Goal: Entertainment & Leisure: Browse casually

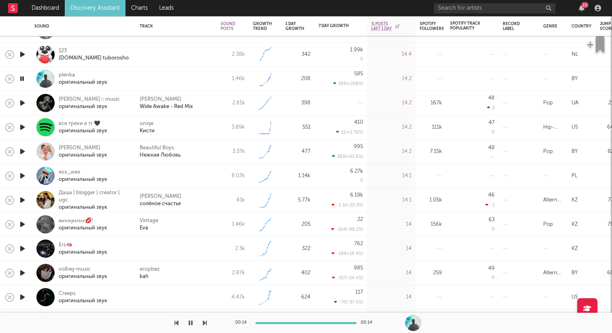
click at [194, 324] on div at bounding box center [103, 323] width 207 height 20
click at [189, 322] on icon "button" at bounding box center [191, 323] width 4 height 6
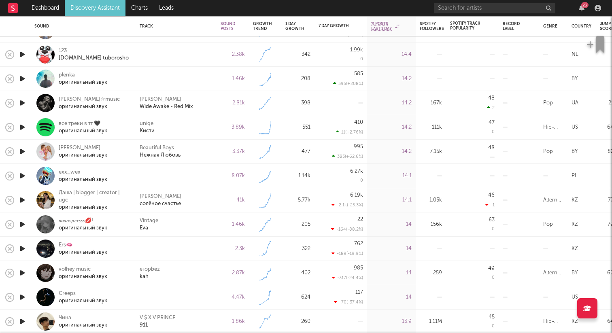
click at [26, 178] on icon "button" at bounding box center [22, 176] width 9 height 10
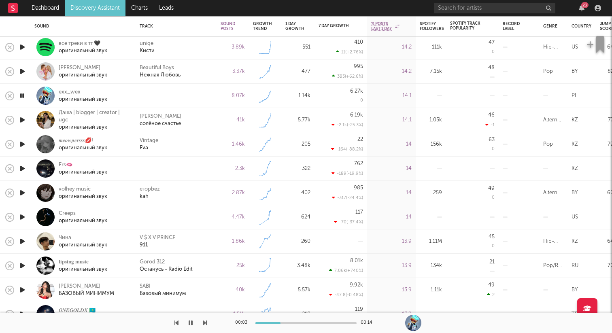
click at [23, 167] on icon "button" at bounding box center [22, 169] width 9 height 10
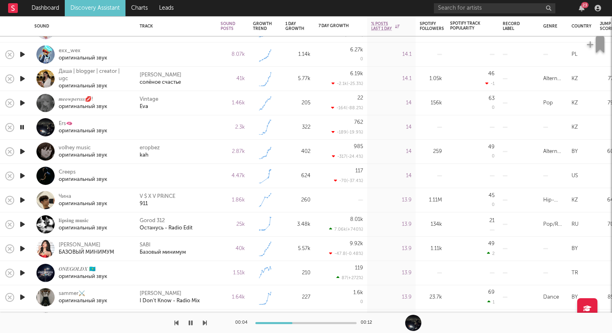
click at [23, 178] on icon "button" at bounding box center [22, 176] width 9 height 10
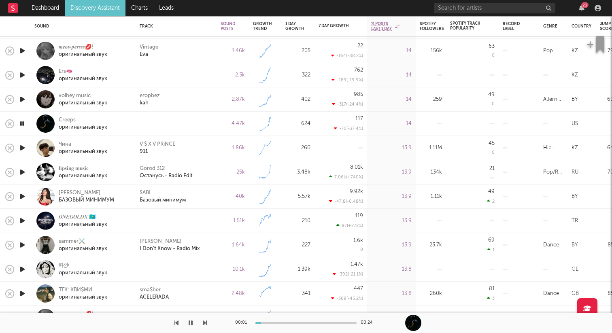
click at [26, 98] on icon "button" at bounding box center [22, 99] width 9 height 10
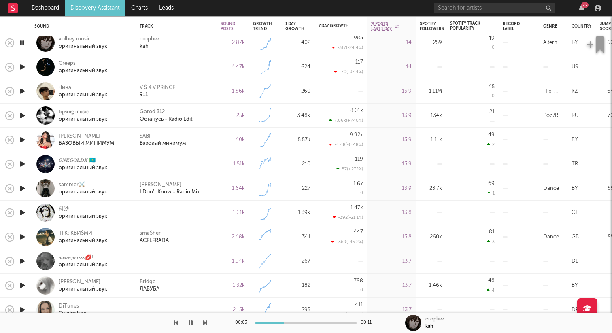
click at [22, 162] on icon "button" at bounding box center [22, 164] width 9 height 10
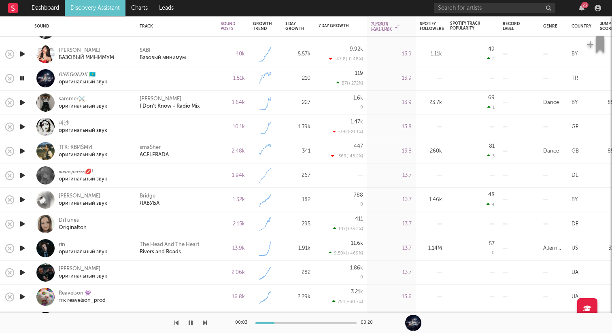
click at [22, 126] on icon "button" at bounding box center [22, 127] width 9 height 10
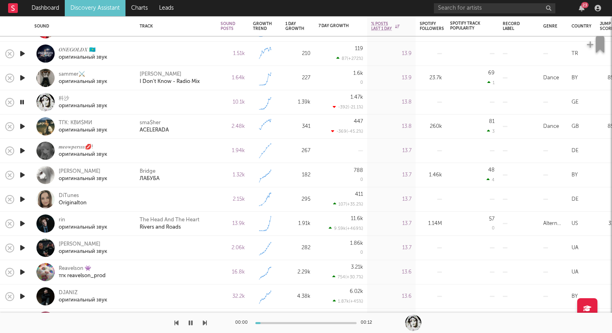
click at [23, 149] on icon "button" at bounding box center [22, 151] width 9 height 10
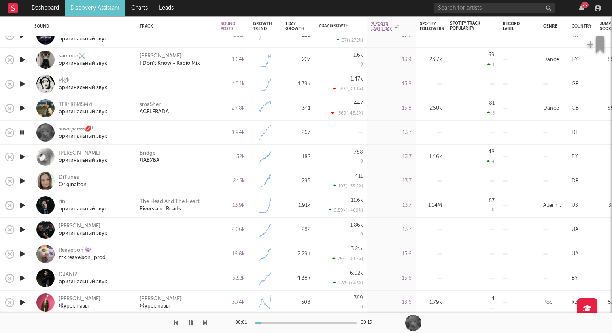
click at [25, 162] on div at bounding box center [22, 157] width 16 height 24
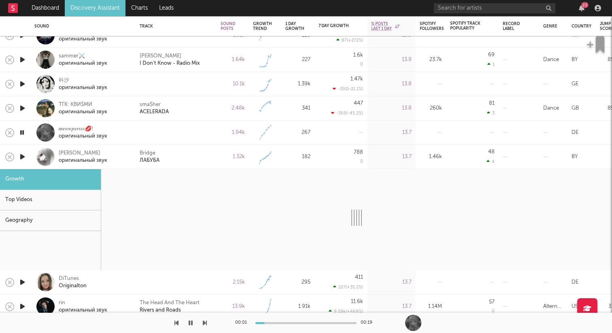
click at [36, 161] on div at bounding box center [45, 157] width 18 height 18
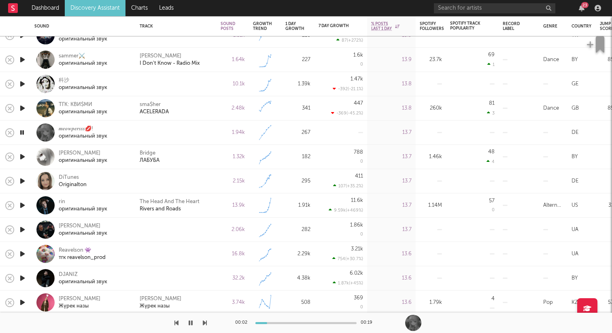
click at [25, 159] on icon "button" at bounding box center [22, 157] width 9 height 10
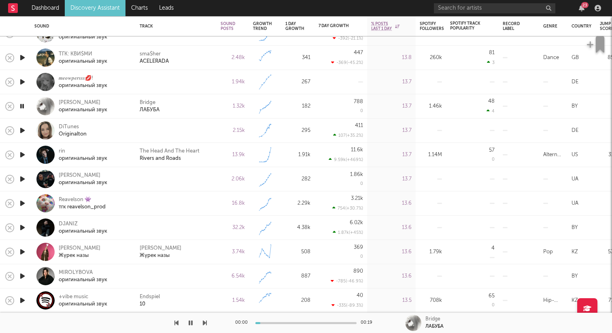
click at [20, 131] on icon "button" at bounding box center [22, 131] width 9 height 10
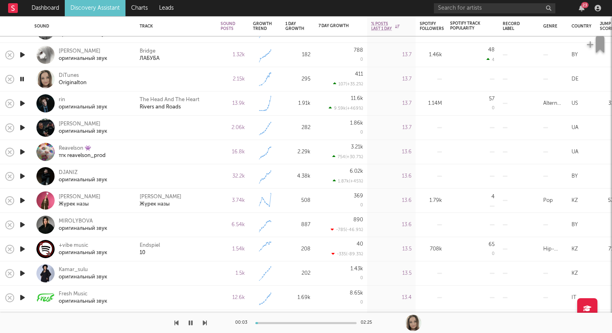
click at [22, 127] on icon "button" at bounding box center [22, 128] width 9 height 10
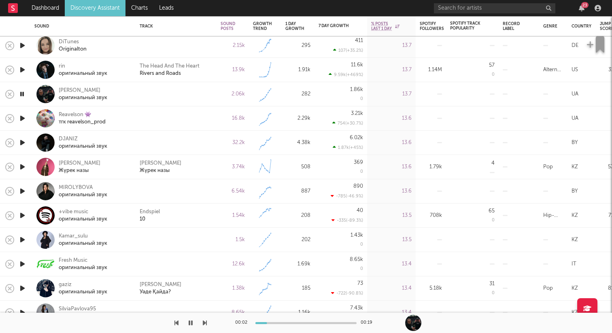
click at [23, 115] on icon "button" at bounding box center [22, 118] width 9 height 10
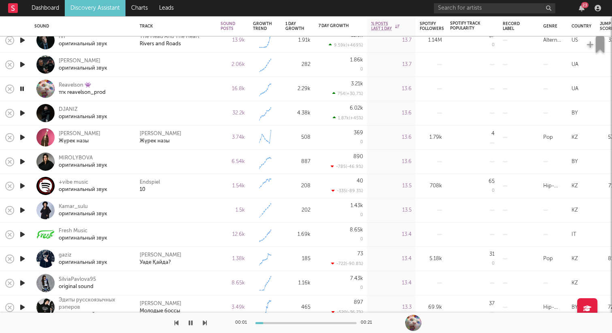
click at [21, 113] on icon "button" at bounding box center [22, 113] width 9 height 10
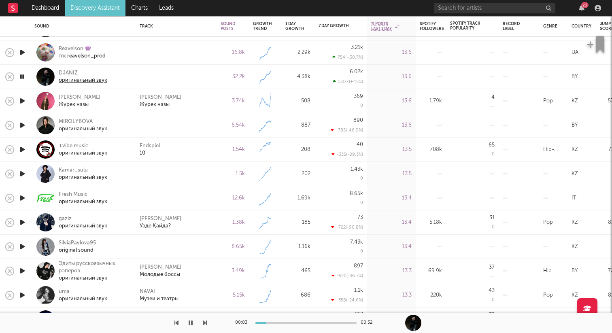
click at [71, 72] on div "DJANIZ" at bounding box center [83, 73] width 49 height 7
click at [71, 74] on div "DJANIZ" at bounding box center [83, 73] width 49 height 7
click at [192, 322] on icon "button" at bounding box center [191, 323] width 4 height 6
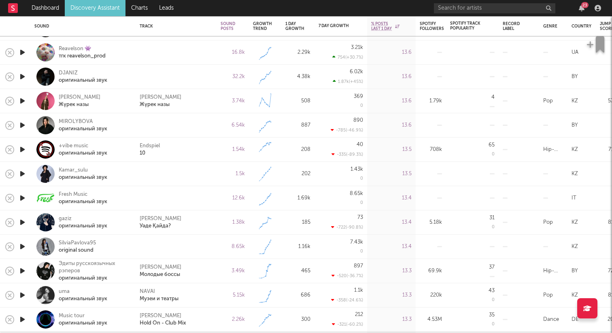
click at [21, 98] on icon "button" at bounding box center [22, 101] width 9 height 10
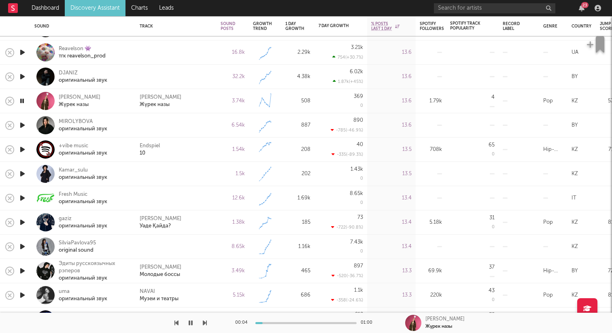
click at [23, 121] on icon "button" at bounding box center [22, 125] width 9 height 10
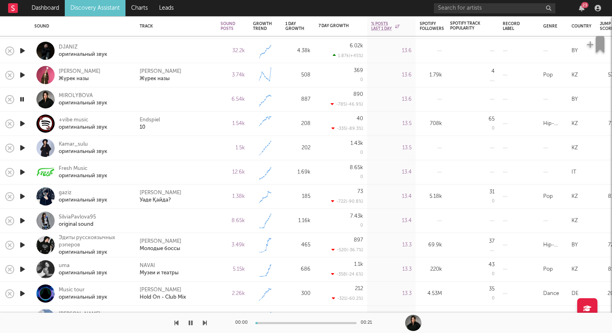
click at [22, 151] on icon "button" at bounding box center [22, 148] width 9 height 10
click at [23, 171] on icon "button" at bounding box center [22, 172] width 9 height 10
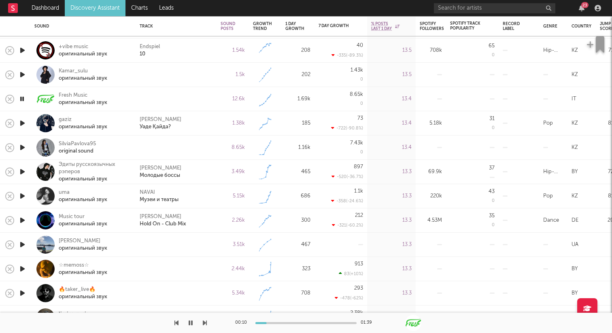
click at [25, 146] on icon "button" at bounding box center [22, 148] width 9 height 10
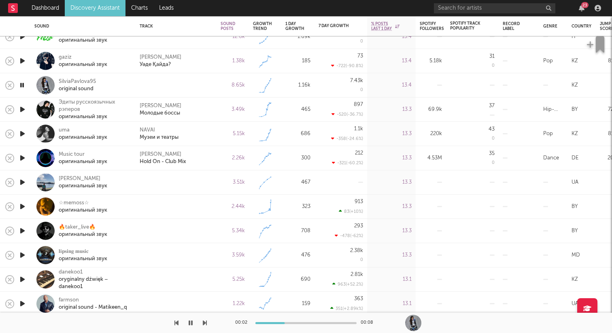
click at [22, 108] on icon "button" at bounding box center [22, 109] width 9 height 10
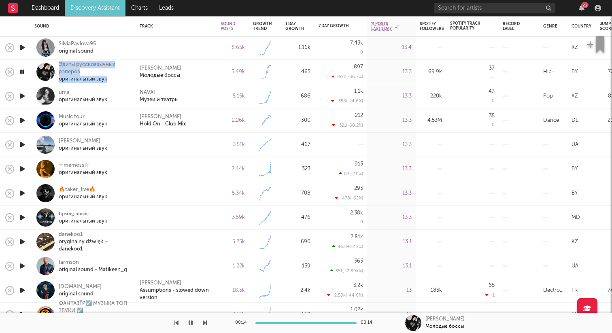
click at [22, 141] on icon "button" at bounding box center [22, 145] width 9 height 10
click at [23, 169] on icon "button" at bounding box center [22, 169] width 9 height 10
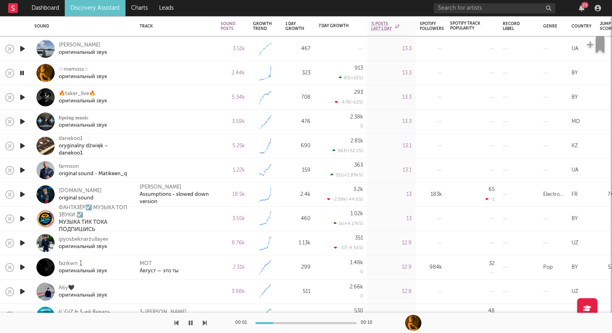
click at [25, 97] on icon "button" at bounding box center [22, 97] width 9 height 10
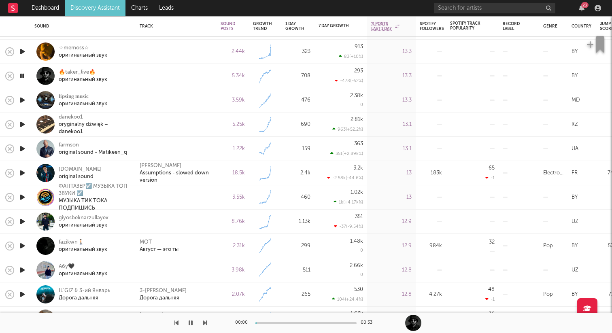
click at [25, 97] on icon "button" at bounding box center [22, 100] width 9 height 10
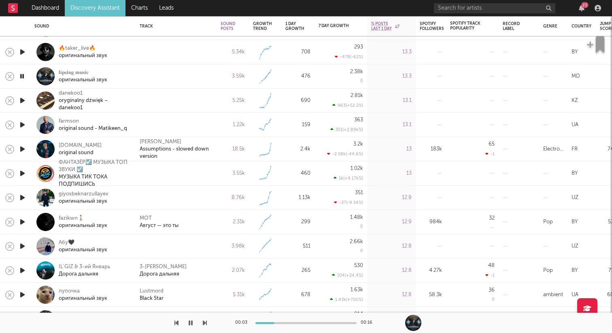
click at [24, 98] on icon "button" at bounding box center [22, 101] width 9 height 10
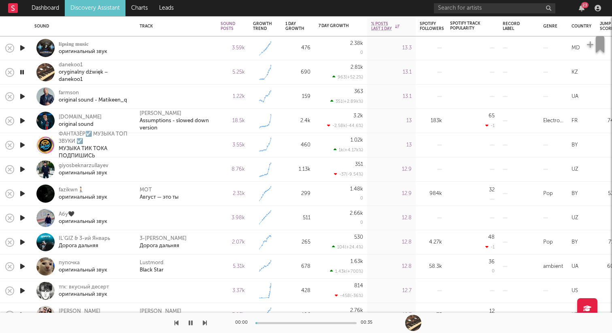
click at [24, 98] on icon "button" at bounding box center [22, 97] width 9 height 10
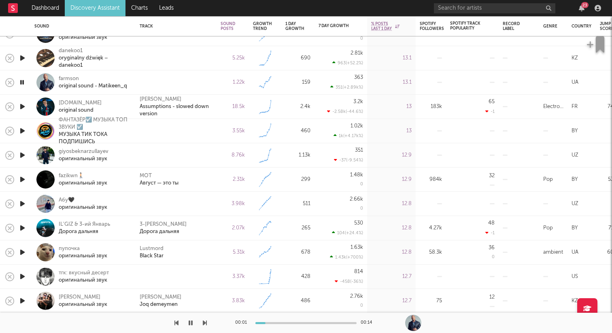
click at [23, 82] on icon "button" at bounding box center [22, 82] width 8 height 10
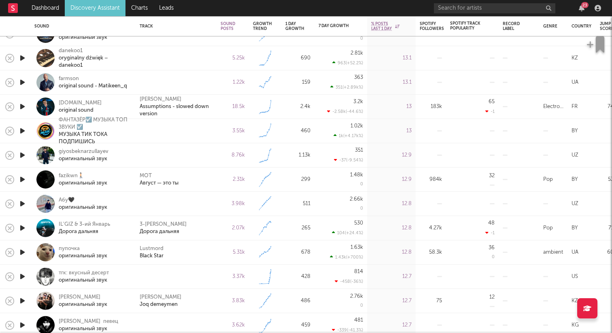
click at [21, 156] on icon "button" at bounding box center [22, 155] width 9 height 10
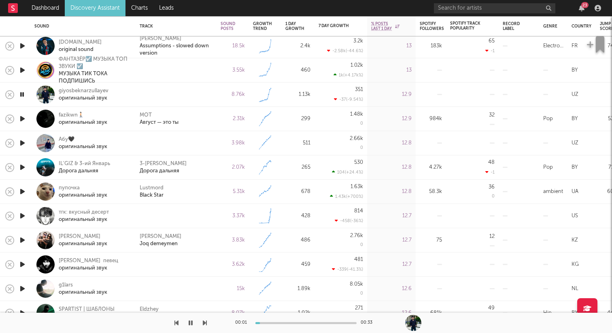
click at [24, 141] on icon "button" at bounding box center [22, 143] width 9 height 10
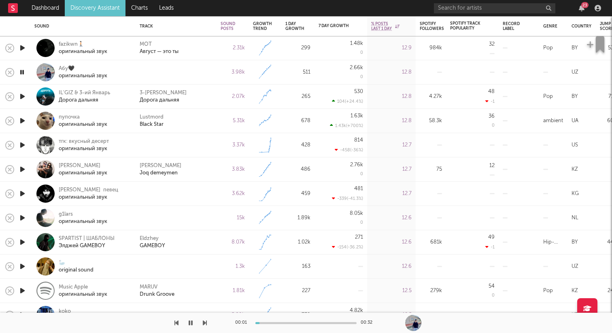
click at [21, 146] on icon "button" at bounding box center [22, 145] width 9 height 10
click at [21, 145] on icon "button" at bounding box center [22, 145] width 8 height 10
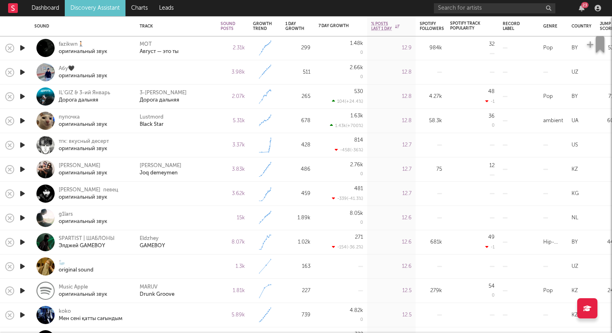
click at [21, 193] on icon "button" at bounding box center [22, 194] width 9 height 10
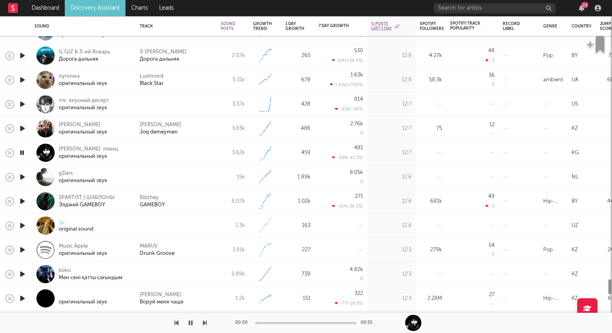
click at [26, 177] on icon "button" at bounding box center [22, 177] width 9 height 10
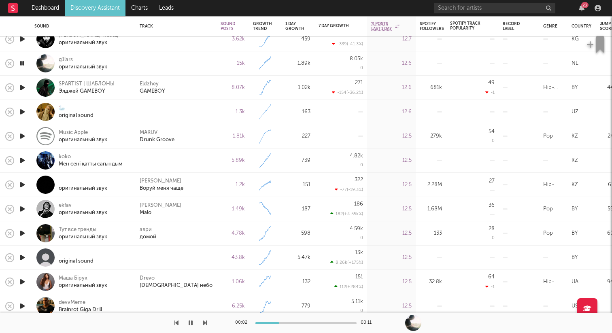
click at [23, 112] on icon "button" at bounding box center [22, 112] width 9 height 10
click at [23, 157] on icon "button" at bounding box center [22, 161] width 9 height 10
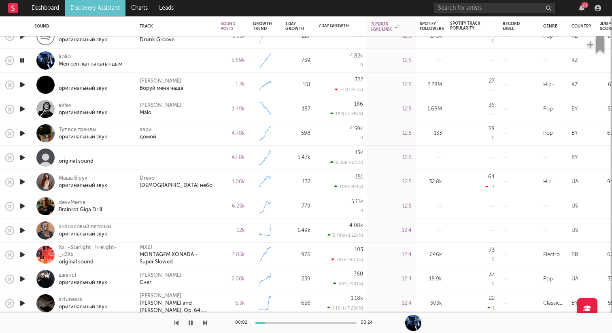
click at [24, 157] on icon "button" at bounding box center [22, 158] width 9 height 10
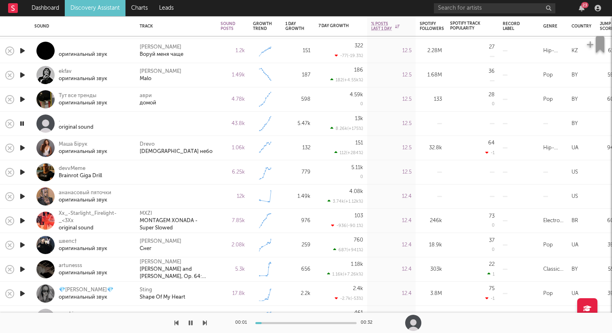
click at [23, 171] on icon "button" at bounding box center [22, 172] width 9 height 10
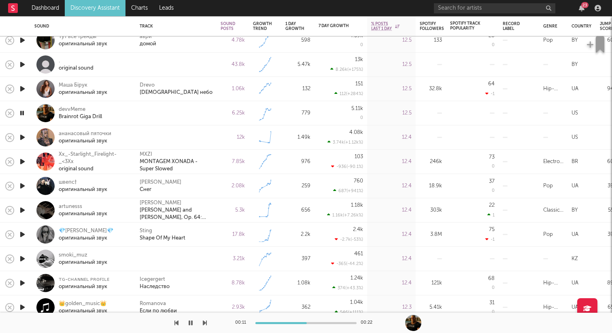
click at [23, 139] on icon "button" at bounding box center [22, 137] width 9 height 10
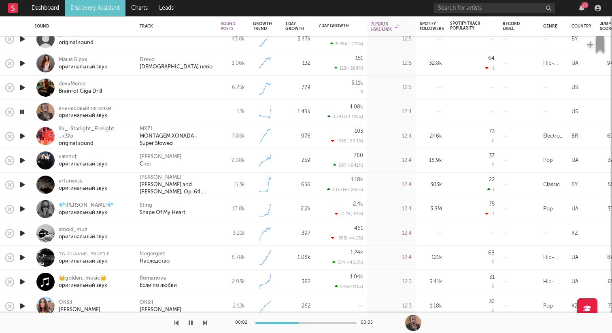
click at [22, 230] on icon "button" at bounding box center [22, 233] width 9 height 10
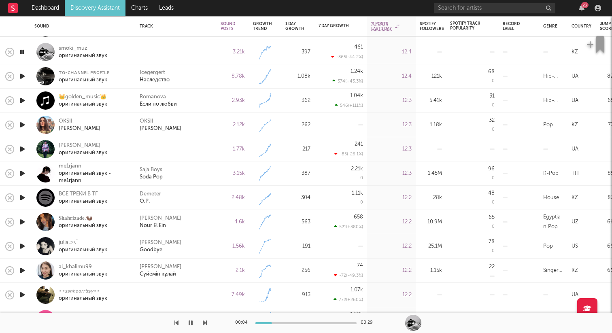
click at [23, 150] on icon "button" at bounding box center [22, 149] width 9 height 10
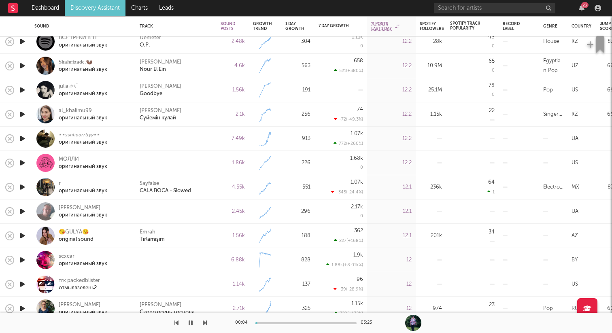
click at [28, 138] on div at bounding box center [22, 139] width 16 height 24
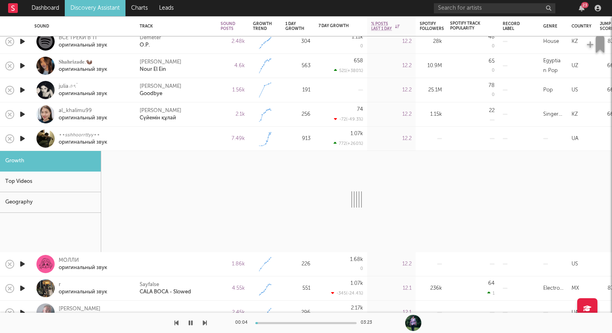
click at [39, 137] on div at bounding box center [45, 139] width 18 height 18
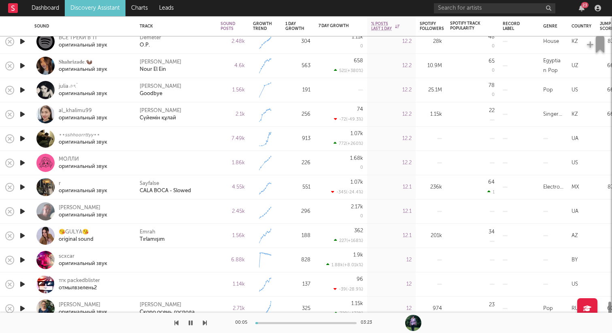
click at [24, 137] on icon "button" at bounding box center [22, 139] width 9 height 10
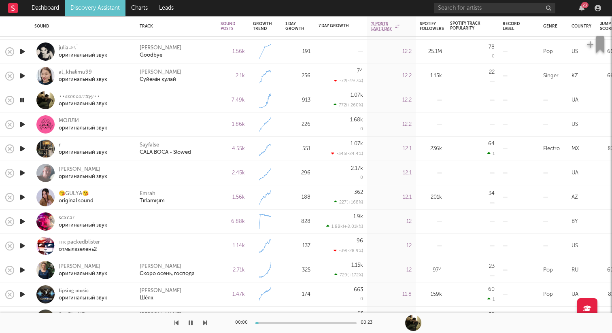
click at [22, 125] on icon "button" at bounding box center [22, 124] width 9 height 10
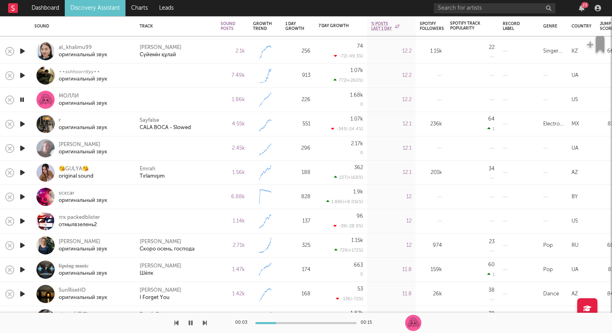
click at [22, 147] on icon "button" at bounding box center [22, 148] width 9 height 10
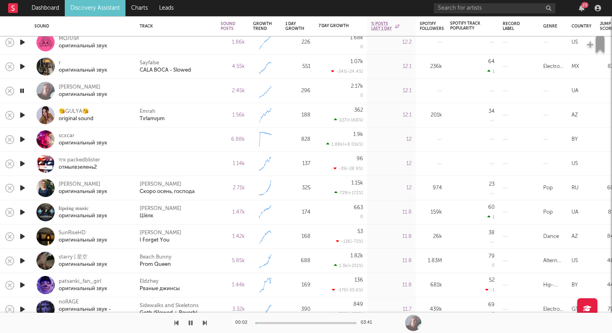
click at [22, 136] on icon "button" at bounding box center [22, 139] width 9 height 10
click at [24, 163] on icon "button" at bounding box center [22, 164] width 9 height 10
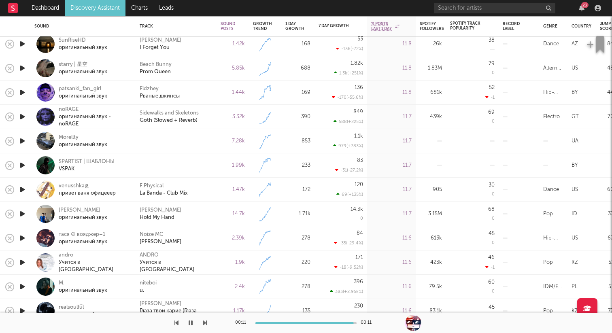
click at [21, 142] on icon "button" at bounding box center [22, 141] width 9 height 10
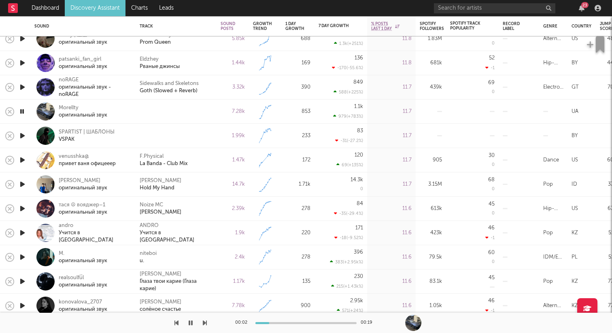
click at [25, 136] on icon "button" at bounding box center [22, 136] width 9 height 10
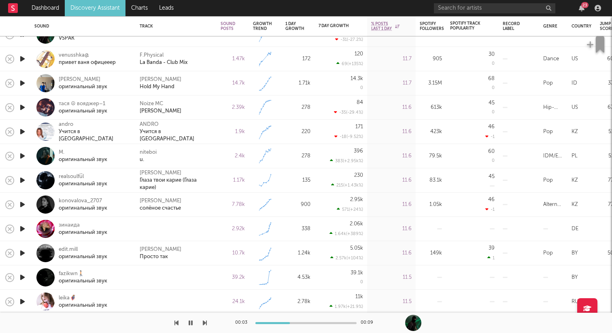
click at [23, 157] on icon "button" at bounding box center [22, 156] width 9 height 10
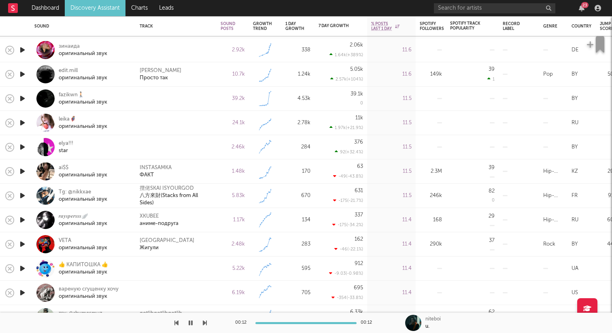
click at [23, 73] on icon "button" at bounding box center [22, 74] width 9 height 10
click at [23, 73] on icon "button" at bounding box center [22, 74] width 8 height 10
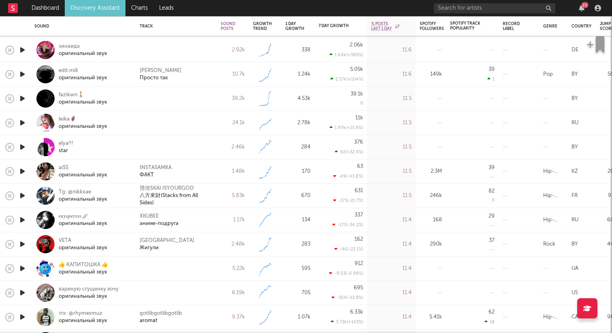
click at [22, 101] on icon "button" at bounding box center [22, 99] width 9 height 10
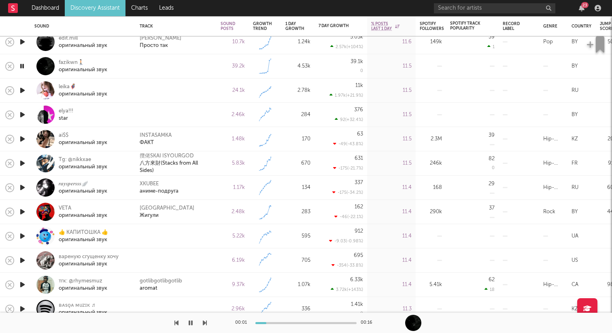
click at [21, 92] on icon "button" at bounding box center [22, 90] width 9 height 10
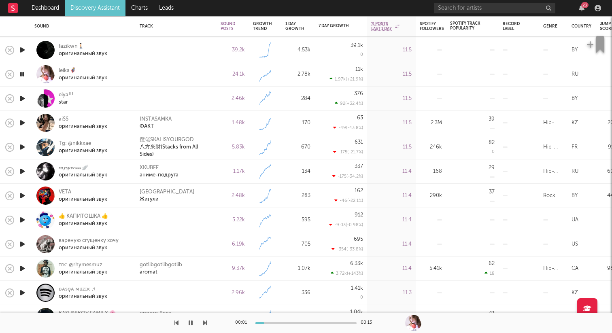
click at [22, 98] on icon "button" at bounding box center [22, 99] width 9 height 10
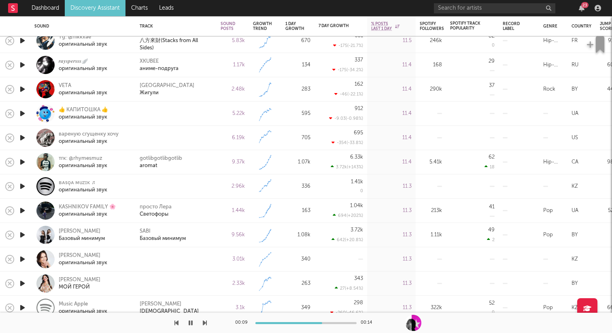
click at [23, 114] on icon "button" at bounding box center [22, 114] width 9 height 10
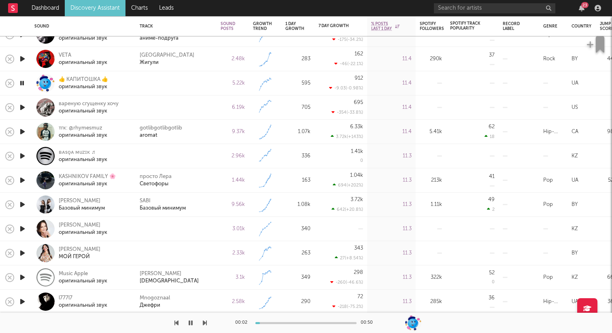
click at [21, 107] on icon "button" at bounding box center [22, 107] width 9 height 10
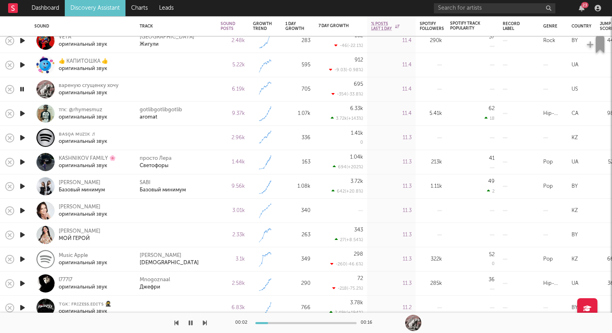
click at [22, 136] on icon "button" at bounding box center [22, 138] width 9 height 10
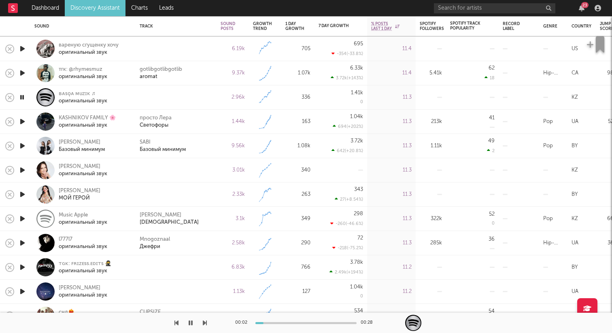
click at [23, 122] on icon "button" at bounding box center [22, 122] width 9 height 10
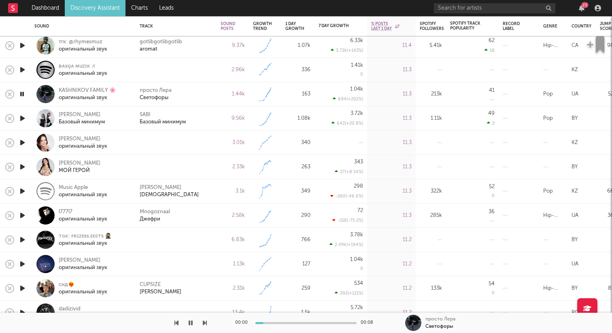
click at [23, 119] on icon "button" at bounding box center [22, 118] width 9 height 10
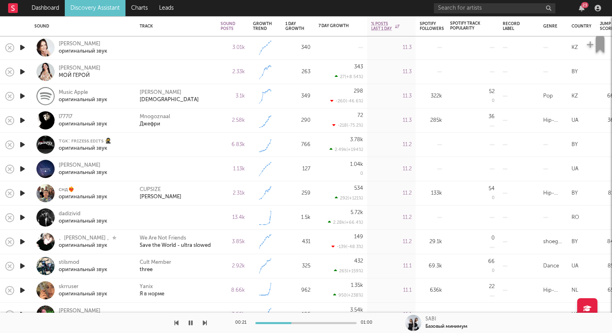
click at [23, 47] on icon "button" at bounding box center [22, 48] width 9 height 10
click at [23, 72] on icon "button" at bounding box center [22, 72] width 9 height 10
click at [24, 143] on icon "button" at bounding box center [22, 145] width 9 height 10
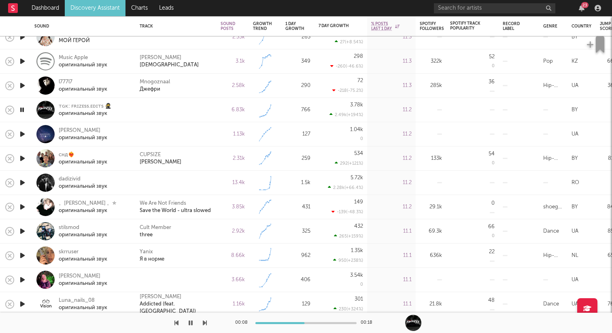
click at [21, 136] on icon "button" at bounding box center [22, 134] width 9 height 10
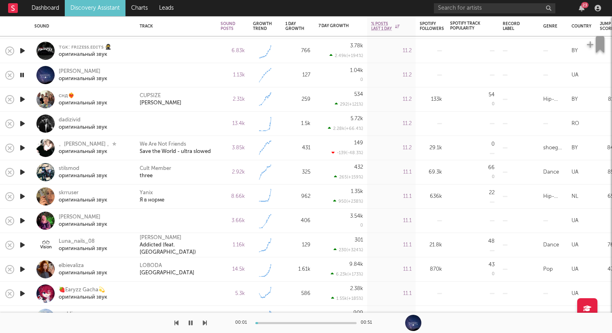
click at [22, 121] on icon "button" at bounding box center [22, 124] width 9 height 10
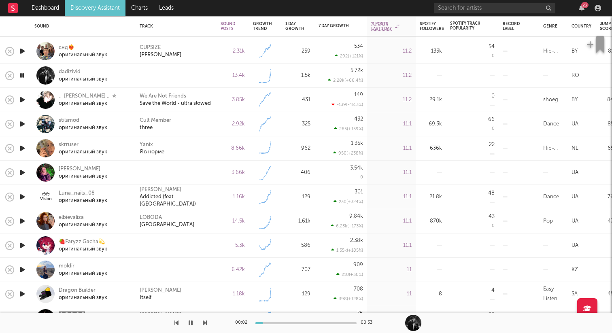
click at [21, 149] on icon "button" at bounding box center [22, 148] width 9 height 10
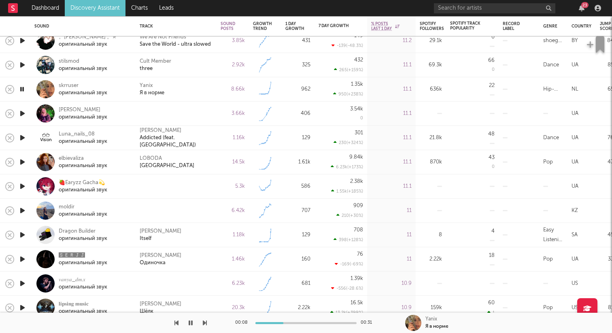
click at [21, 113] on icon "button" at bounding box center [22, 114] width 9 height 10
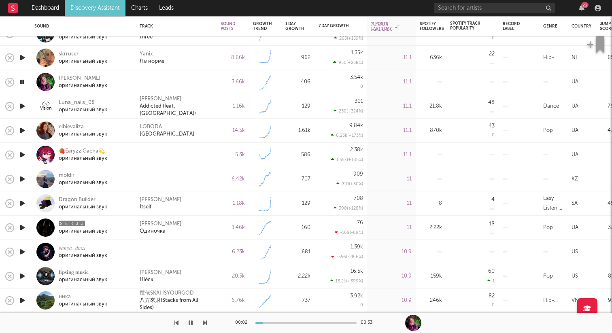
click at [23, 155] on icon "button" at bounding box center [22, 155] width 9 height 10
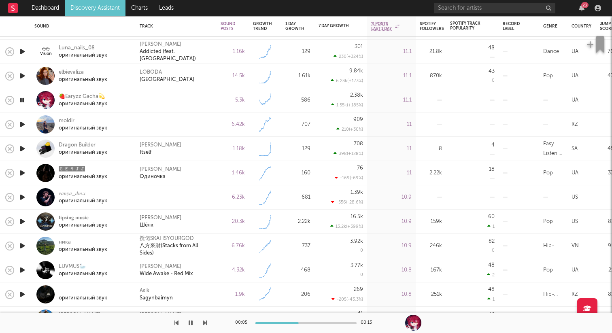
click at [21, 123] on icon "button" at bounding box center [22, 124] width 9 height 10
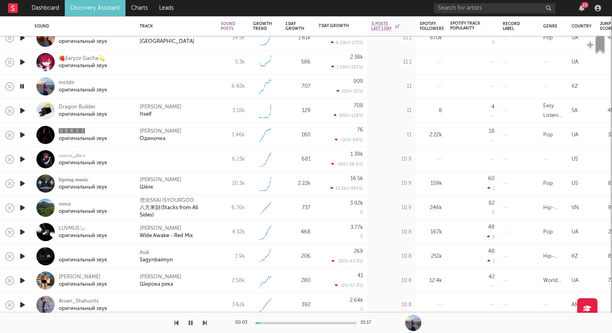
click at [26, 109] on icon "button" at bounding box center [22, 111] width 9 height 10
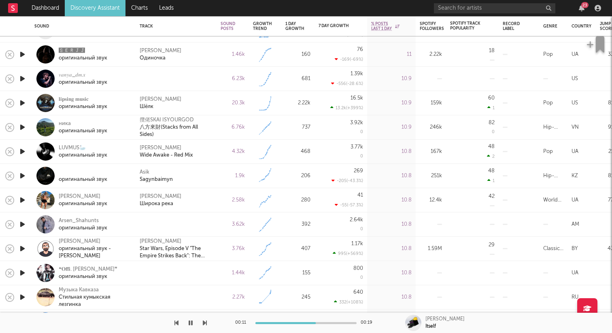
click at [22, 55] on icon "button" at bounding box center [22, 54] width 9 height 10
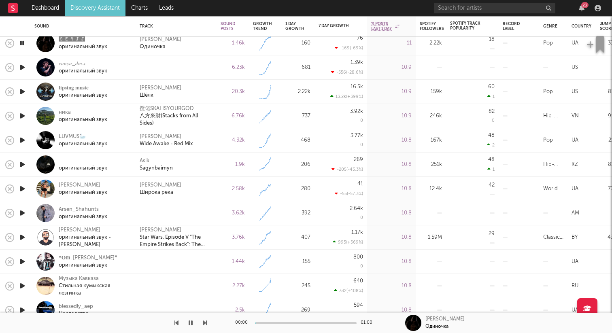
click at [21, 64] on icon "button" at bounding box center [22, 67] width 9 height 10
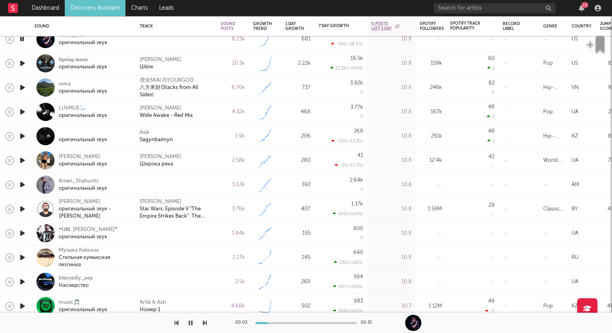
click at [22, 160] on icon "button" at bounding box center [22, 161] width 9 height 10
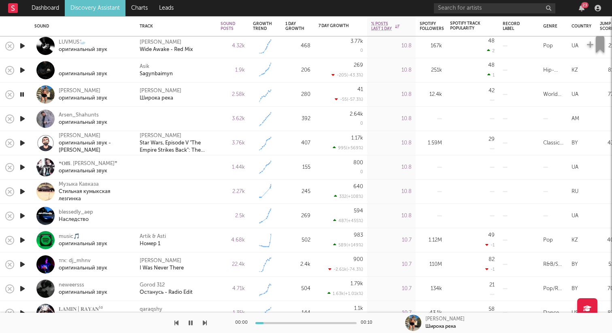
click at [21, 121] on icon "button" at bounding box center [22, 119] width 9 height 10
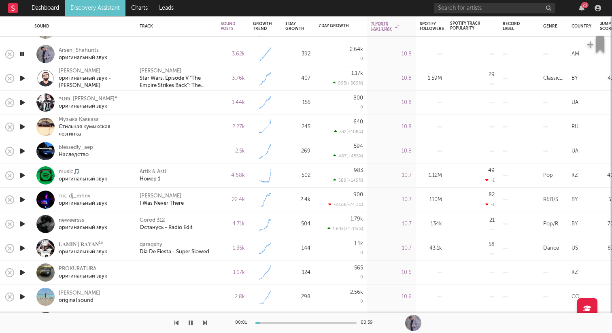
click at [19, 106] on icon "button" at bounding box center [22, 103] width 9 height 10
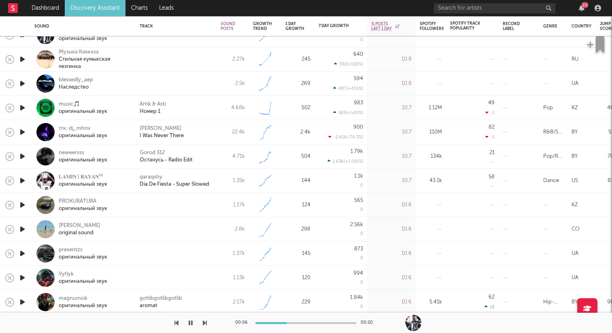
click at [26, 205] on icon "button" at bounding box center [22, 205] width 9 height 10
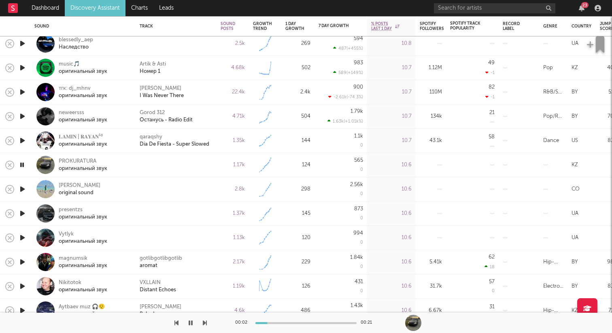
click at [23, 190] on icon "button" at bounding box center [22, 189] width 9 height 10
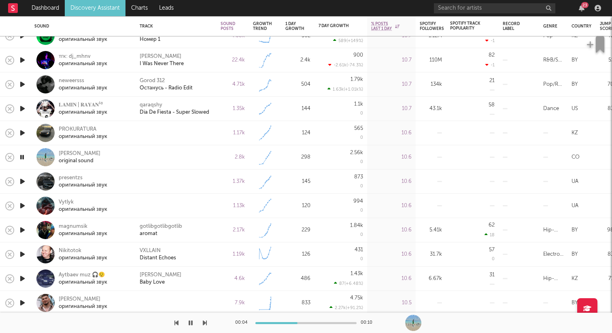
click at [26, 183] on icon "button" at bounding box center [22, 182] width 9 height 10
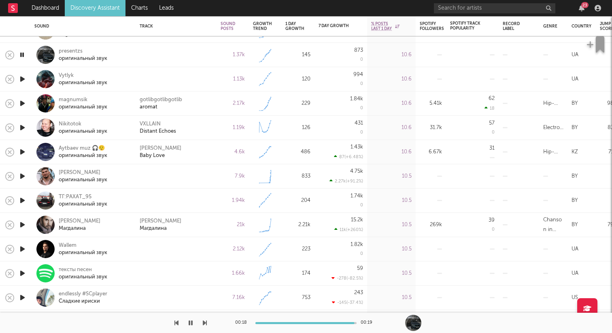
click at [21, 79] on icon "button" at bounding box center [22, 79] width 9 height 10
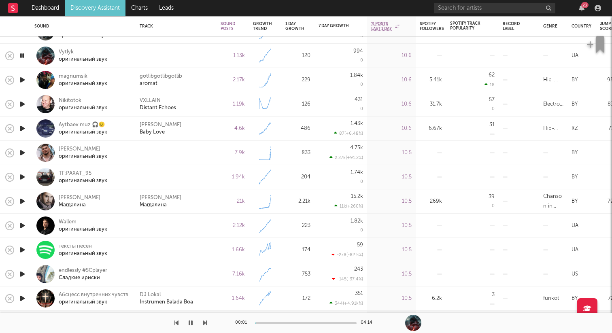
click at [21, 79] on icon "button" at bounding box center [22, 80] width 9 height 10
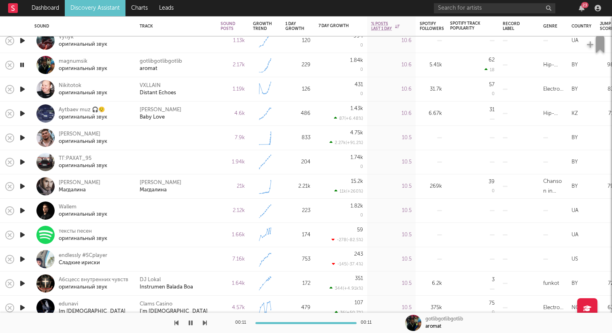
click at [153, 54] on div "gotlibgotlibgotlib aromat" at bounding box center [176, 65] width 81 height 24
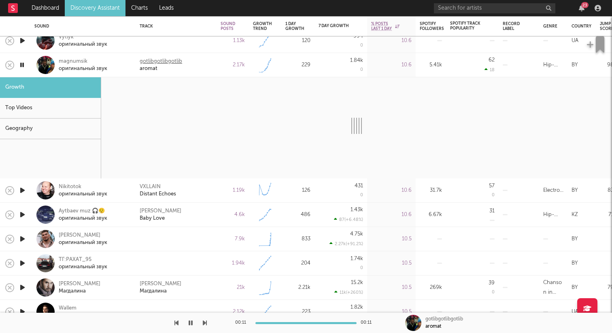
click at [151, 60] on div "gotlibgotlibgotlib" at bounding box center [161, 61] width 43 height 7
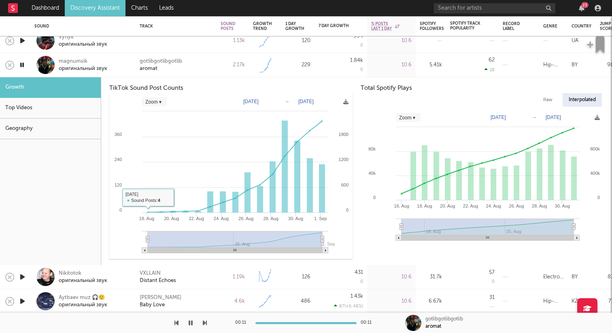
click at [47, 61] on div at bounding box center [45, 65] width 18 height 18
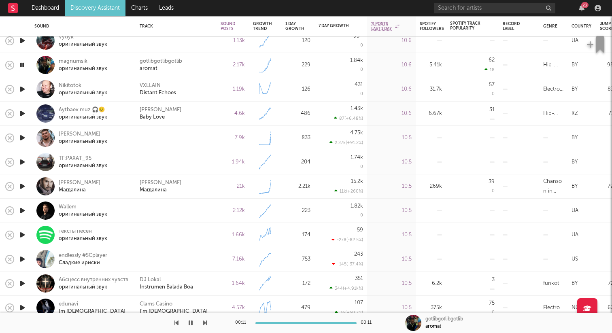
click at [22, 139] on icon "button" at bounding box center [22, 138] width 9 height 10
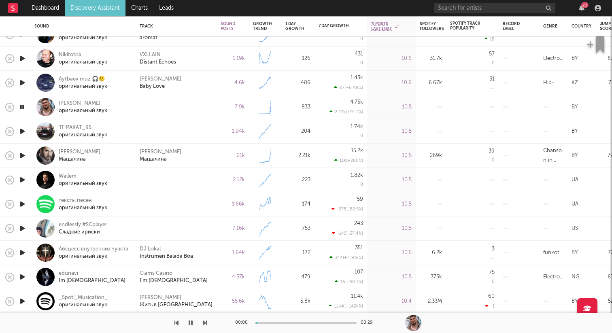
click at [21, 130] on icon "button" at bounding box center [22, 131] width 9 height 10
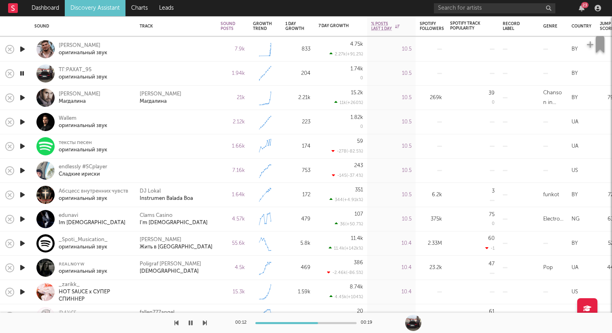
click at [190, 323] on icon "button" at bounding box center [191, 323] width 4 height 6
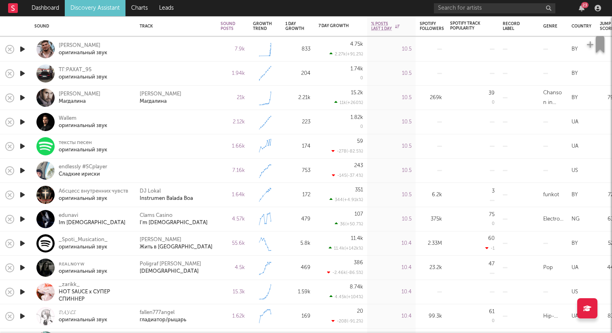
click at [22, 146] on icon "button" at bounding box center [22, 146] width 9 height 10
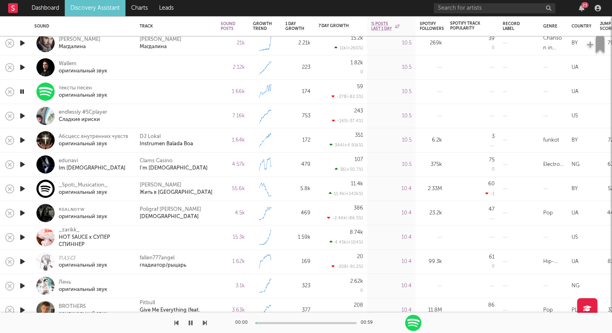
click at [26, 116] on icon "button" at bounding box center [22, 116] width 9 height 10
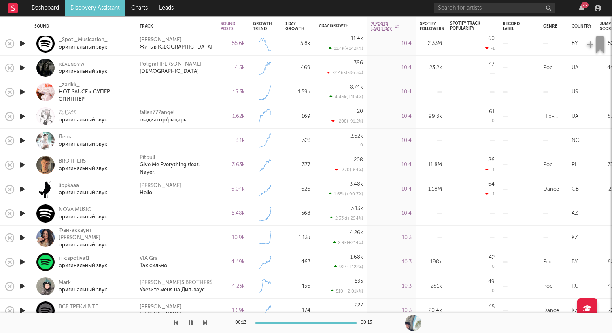
click at [23, 90] on icon "button" at bounding box center [22, 92] width 9 height 10
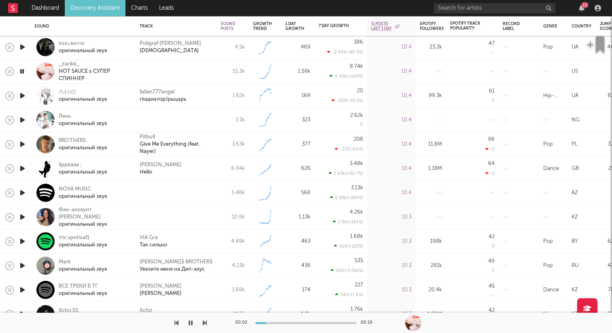
click at [25, 119] on icon "button" at bounding box center [22, 120] width 9 height 10
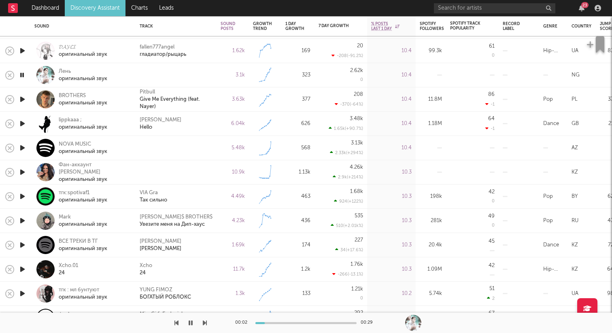
click at [25, 149] on icon "button" at bounding box center [22, 148] width 9 height 10
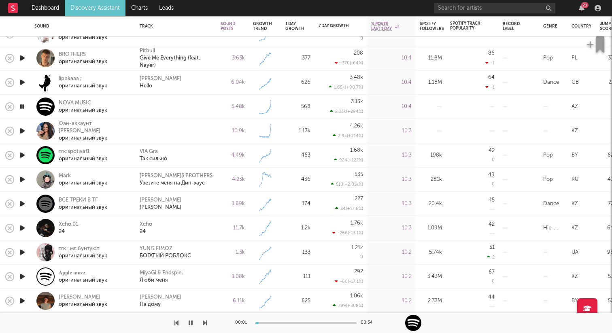
click at [25, 130] on icon "button" at bounding box center [22, 131] width 9 height 10
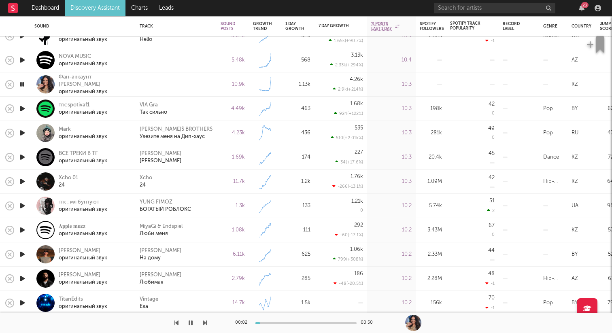
click at [21, 110] on icon "button" at bounding box center [22, 109] width 9 height 10
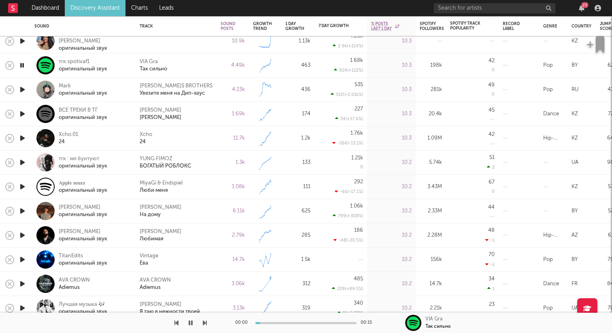
click at [21, 88] on icon "button" at bounding box center [22, 90] width 9 height 10
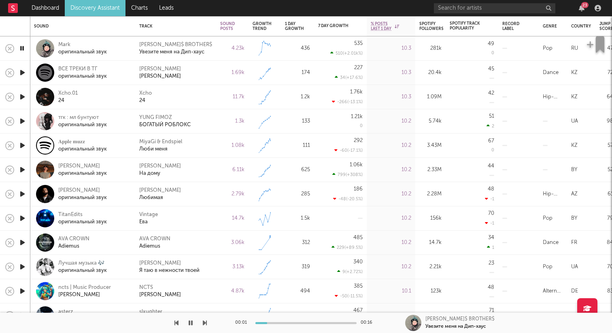
click at [22, 96] on icon "button" at bounding box center [22, 97] width 9 height 10
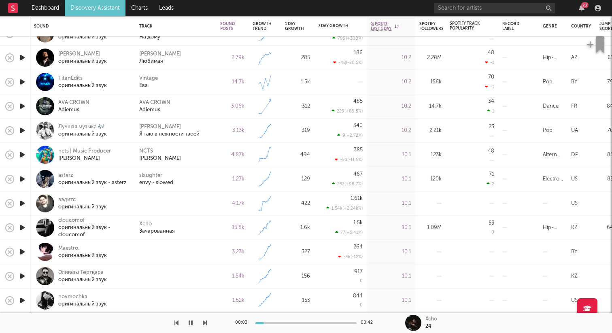
click at [21, 201] on icon "button" at bounding box center [22, 203] width 9 height 10
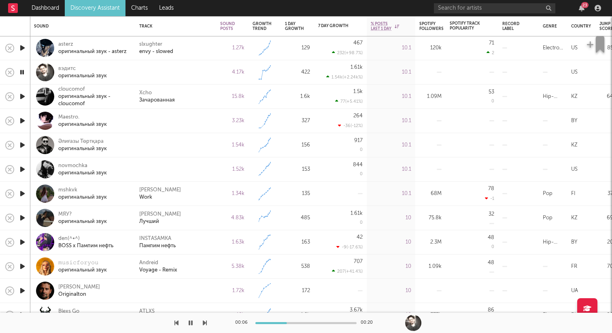
click at [21, 70] on icon "button" at bounding box center [22, 72] width 8 height 10
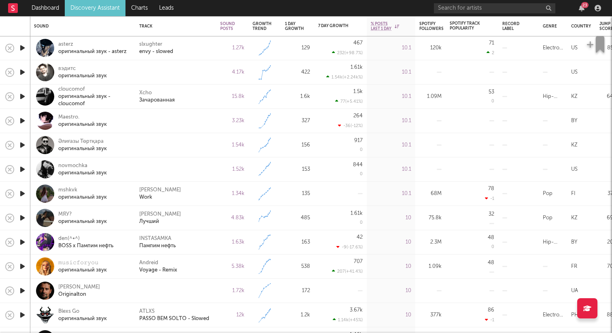
click at [23, 120] on icon "button" at bounding box center [22, 121] width 9 height 10
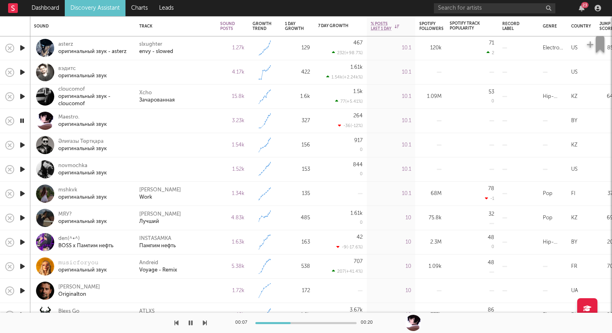
click at [19, 121] on icon "button" at bounding box center [22, 121] width 8 height 10
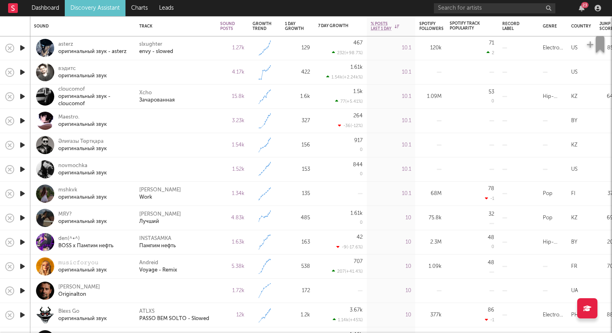
click at [21, 167] on icon "button" at bounding box center [22, 169] width 9 height 10
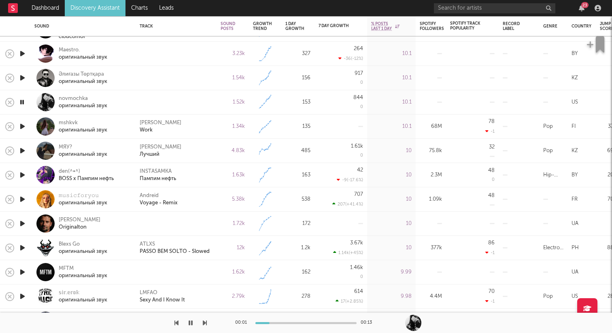
click at [21, 102] on icon "button" at bounding box center [22, 102] width 8 height 10
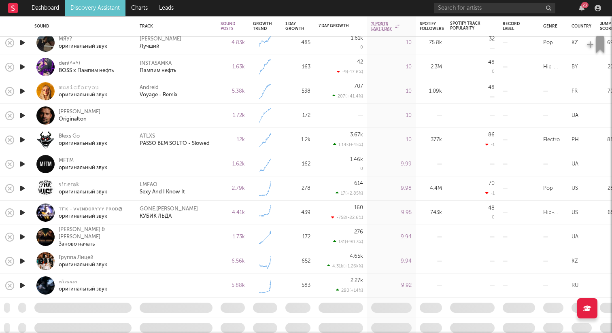
click at [22, 114] on icon "button" at bounding box center [22, 116] width 9 height 10
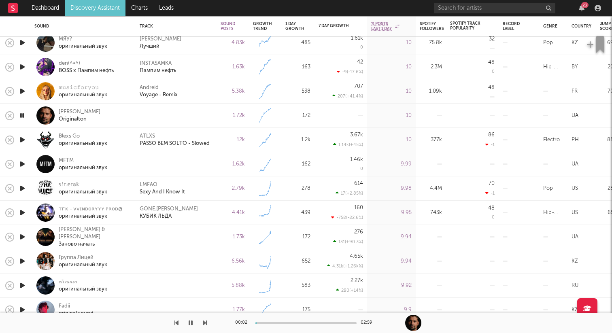
click at [22, 89] on icon "button" at bounding box center [22, 91] width 9 height 10
click at [23, 68] on icon "button" at bounding box center [22, 67] width 9 height 10
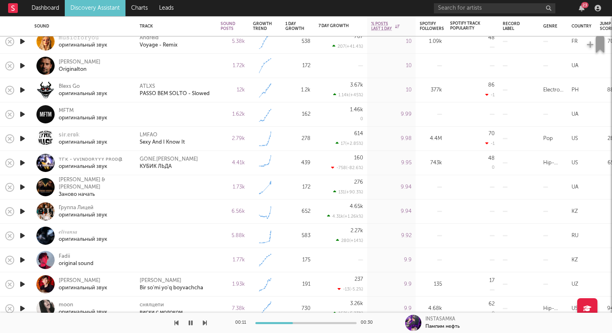
click at [21, 115] on icon "button" at bounding box center [22, 114] width 9 height 10
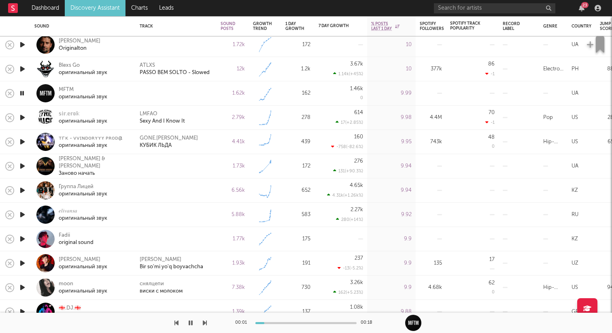
click at [22, 90] on icon "button" at bounding box center [22, 93] width 8 height 10
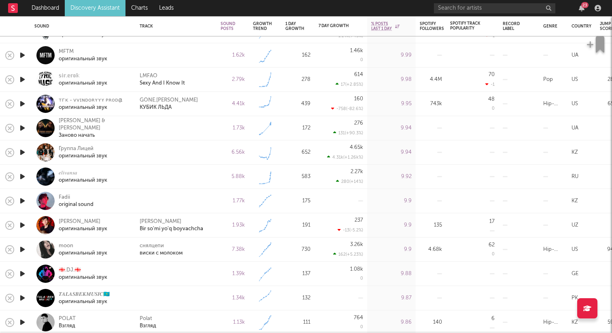
click at [21, 132] on icon "button" at bounding box center [22, 128] width 9 height 10
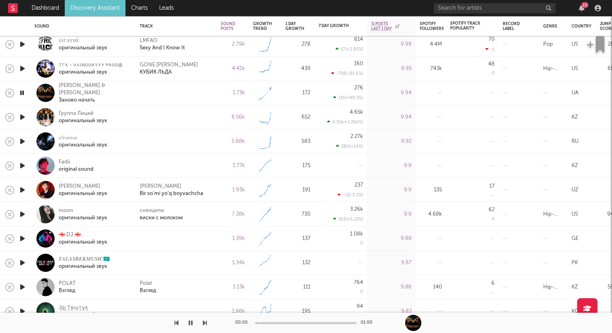
click at [20, 118] on icon "button" at bounding box center [22, 117] width 9 height 10
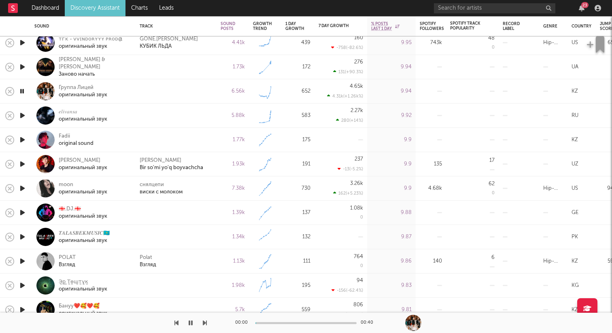
click at [21, 117] on icon "button" at bounding box center [22, 116] width 9 height 10
click at [21, 114] on icon "button" at bounding box center [22, 116] width 8 height 10
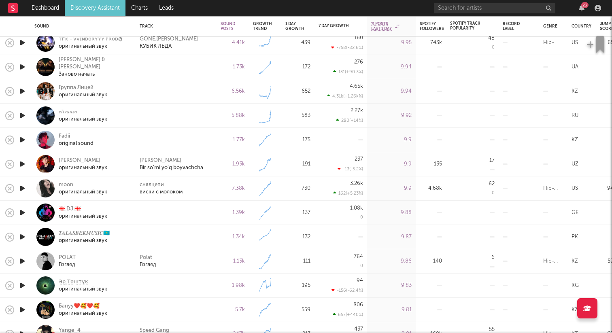
click at [21, 114] on icon "button" at bounding box center [22, 116] width 9 height 10
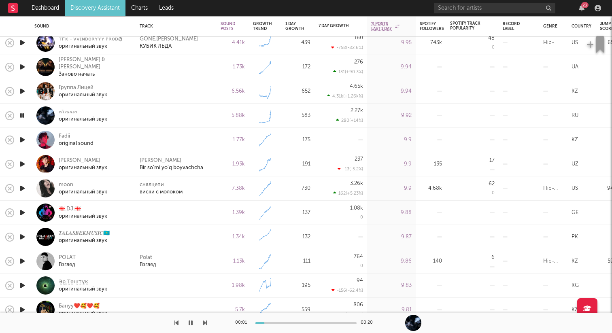
click at [21, 114] on icon "button" at bounding box center [22, 116] width 8 height 10
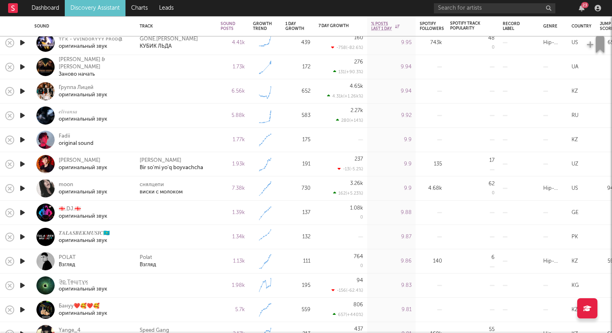
click at [21, 114] on icon "button" at bounding box center [22, 116] width 9 height 10
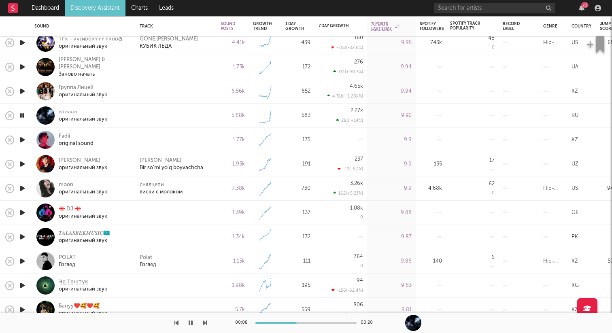
click at [21, 114] on icon "button" at bounding box center [22, 116] width 8 height 10
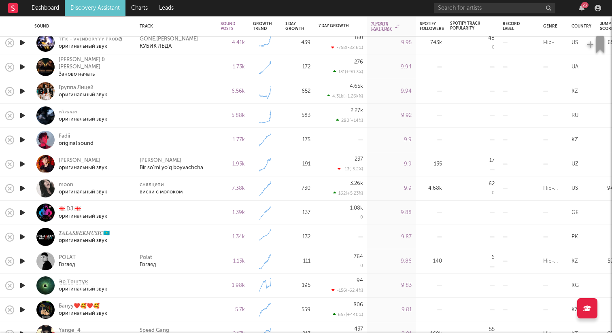
click at [24, 141] on icon "button" at bounding box center [22, 140] width 9 height 10
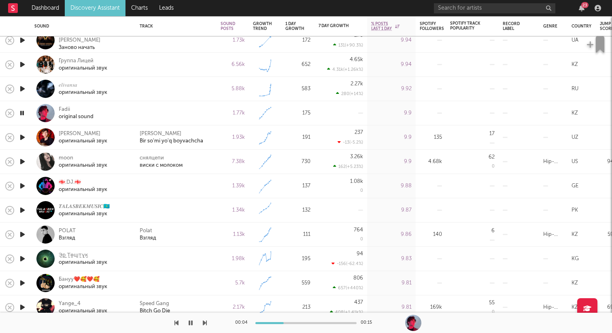
click at [23, 185] on icon "button" at bounding box center [22, 186] width 9 height 10
click at [23, 185] on icon "button" at bounding box center [22, 186] width 8 height 10
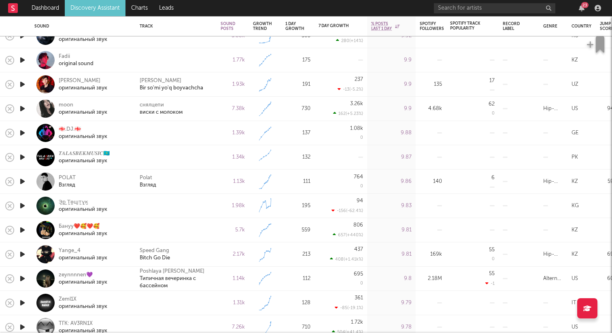
click at [22, 156] on icon "button" at bounding box center [22, 157] width 9 height 10
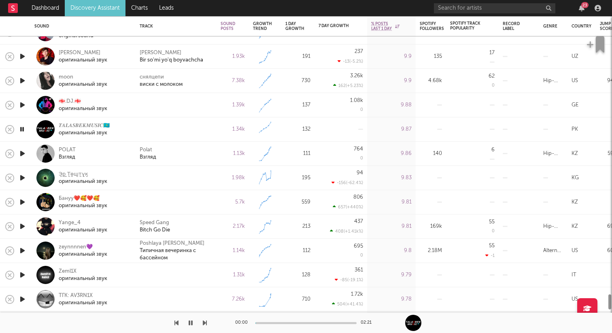
click at [25, 129] on icon "button" at bounding box center [22, 129] width 8 height 10
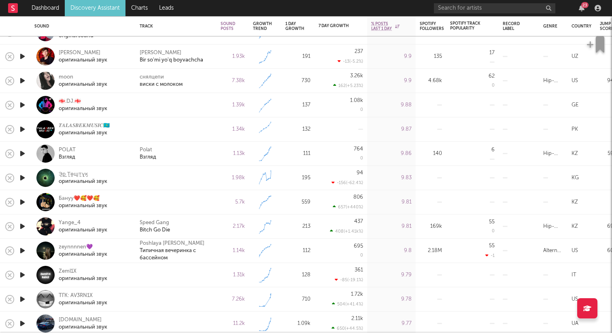
click at [24, 105] on icon "button" at bounding box center [22, 105] width 9 height 10
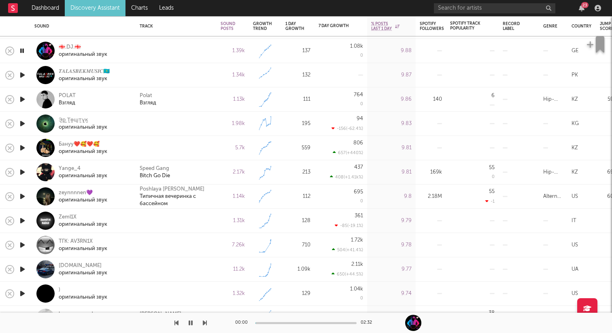
click at [24, 125] on icon "button" at bounding box center [22, 124] width 9 height 10
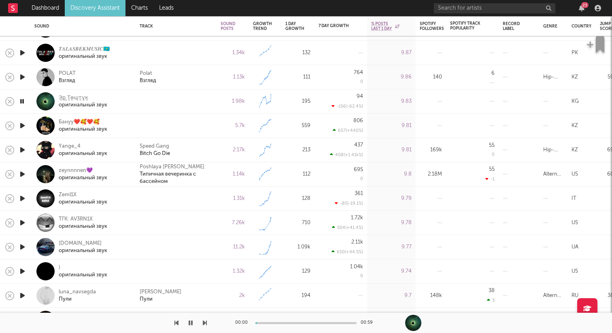
click at [22, 103] on icon "button" at bounding box center [22, 101] width 8 height 10
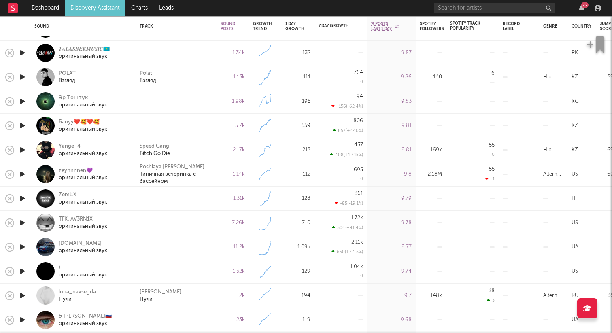
click at [23, 123] on icon "button" at bounding box center [22, 126] width 9 height 10
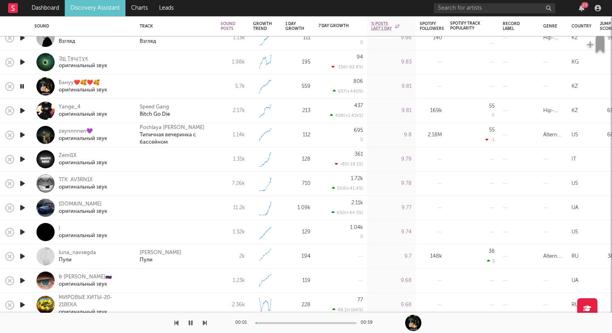
click at [20, 86] on icon "button" at bounding box center [22, 86] width 8 height 10
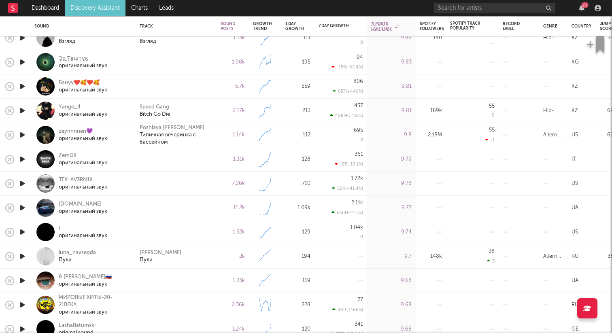
click at [21, 162] on icon "button" at bounding box center [22, 159] width 9 height 10
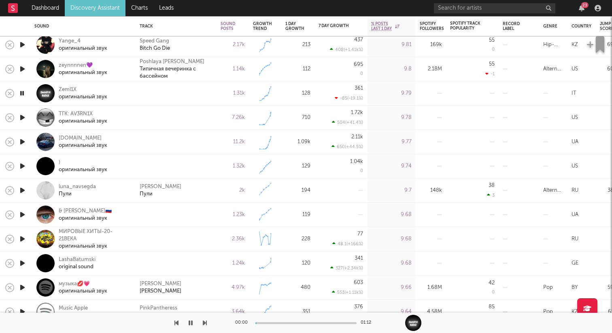
click at [21, 117] on icon "button" at bounding box center [22, 118] width 9 height 10
click at [21, 144] on icon "button" at bounding box center [22, 142] width 9 height 10
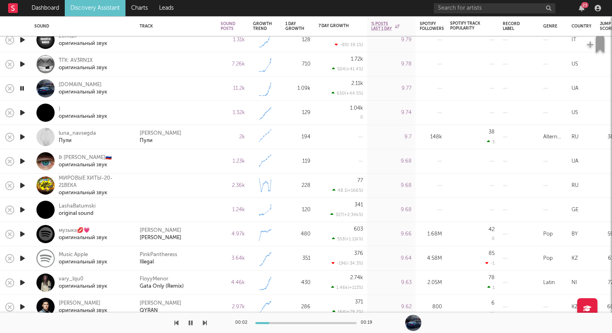
click at [21, 111] on icon "button" at bounding box center [22, 113] width 9 height 10
click at [23, 138] on icon "button" at bounding box center [22, 137] width 9 height 10
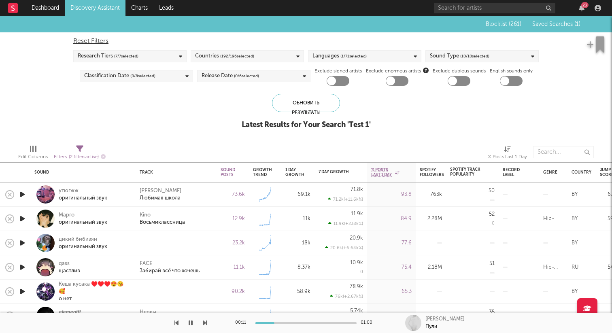
click at [193, 324] on button "button" at bounding box center [191, 323] width 8 height 20
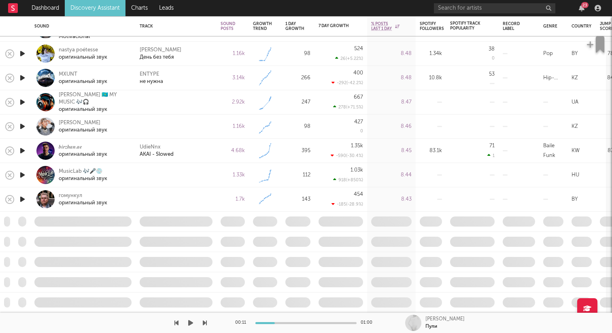
drag, startPoint x: 610, startPoint y: 73, endPoint x: 610, endPoint y: 104, distance: 30.8
click at [603, 0] on div "Dashboard Discovery Assistant Charts Leads 23 Notifications Settings Mark all a…" at bounding box center [306, 0] width 612 height 0
